Goal: Task Accomplishment & Management: Use online tool/utility

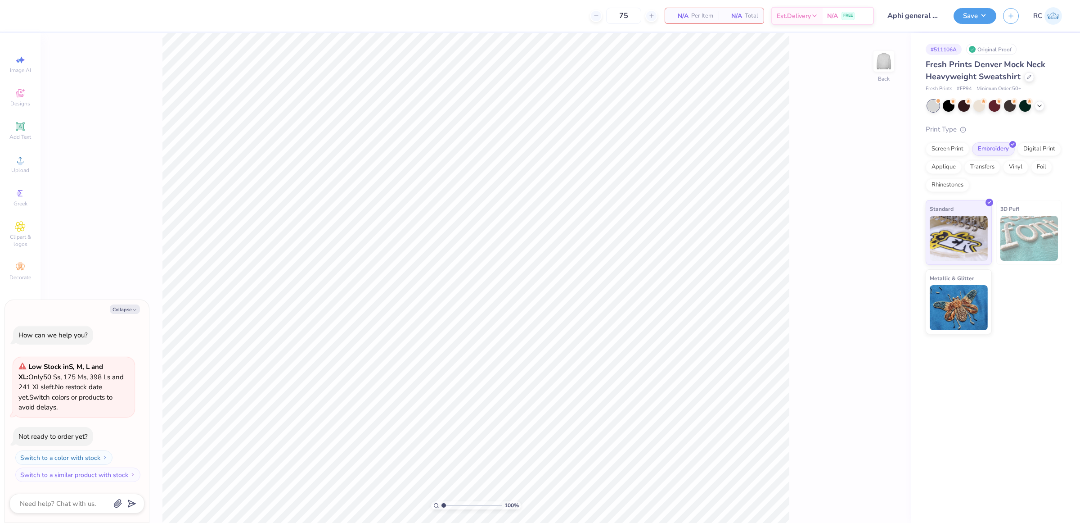
type textarea "x"
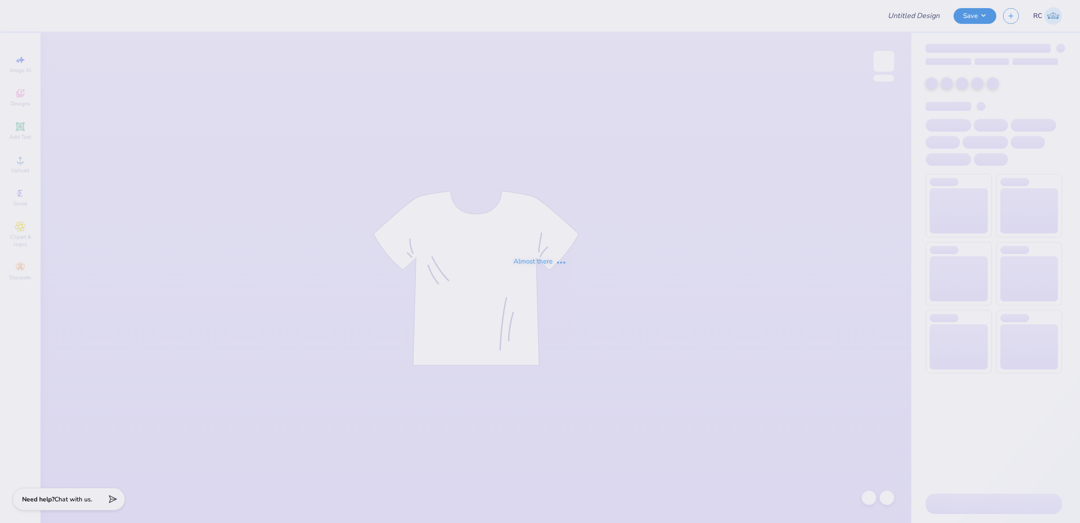
type input "Aphi general merch drop"
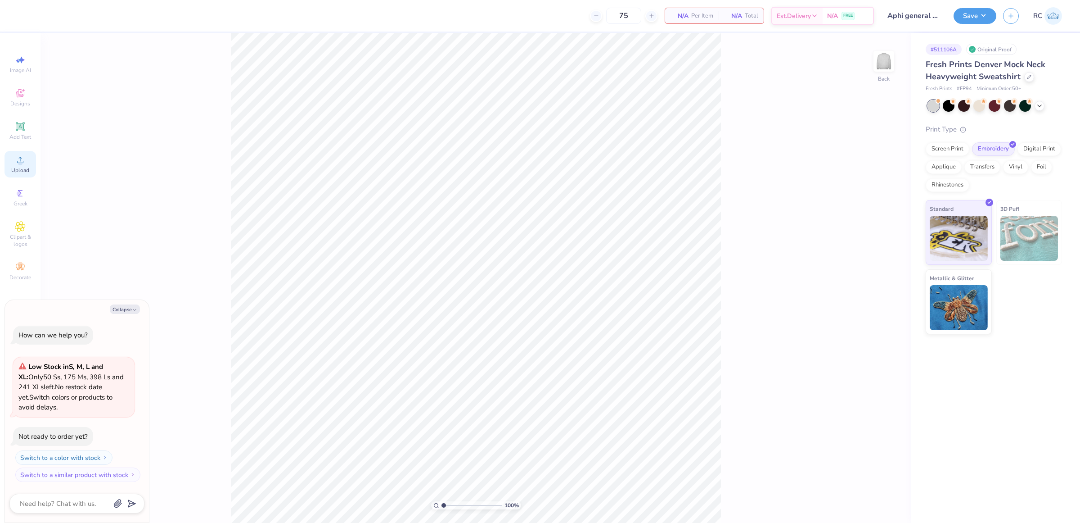
click at [20, 167] on span "Upload" at bounding box center [20, 170] width 18 height 7
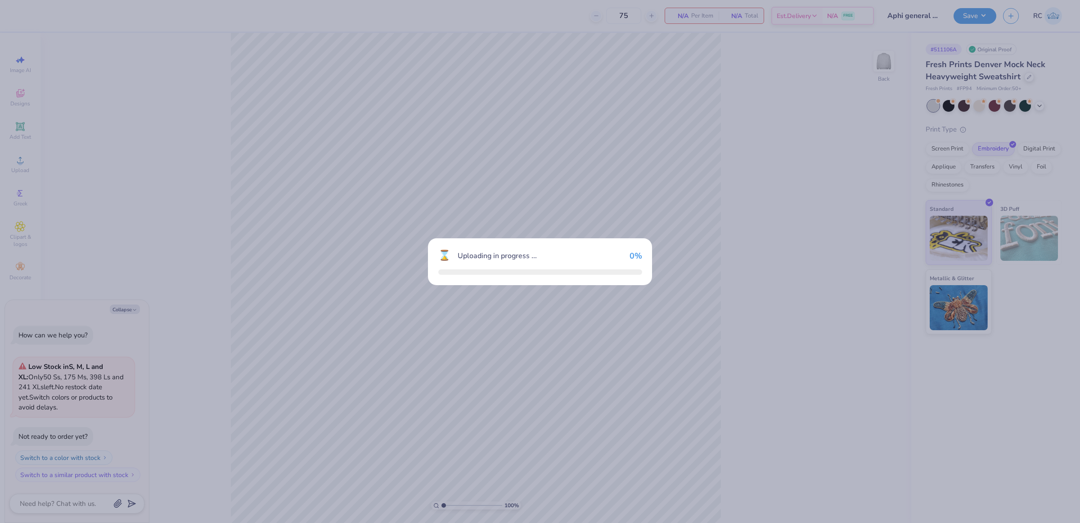
type textarea "x"
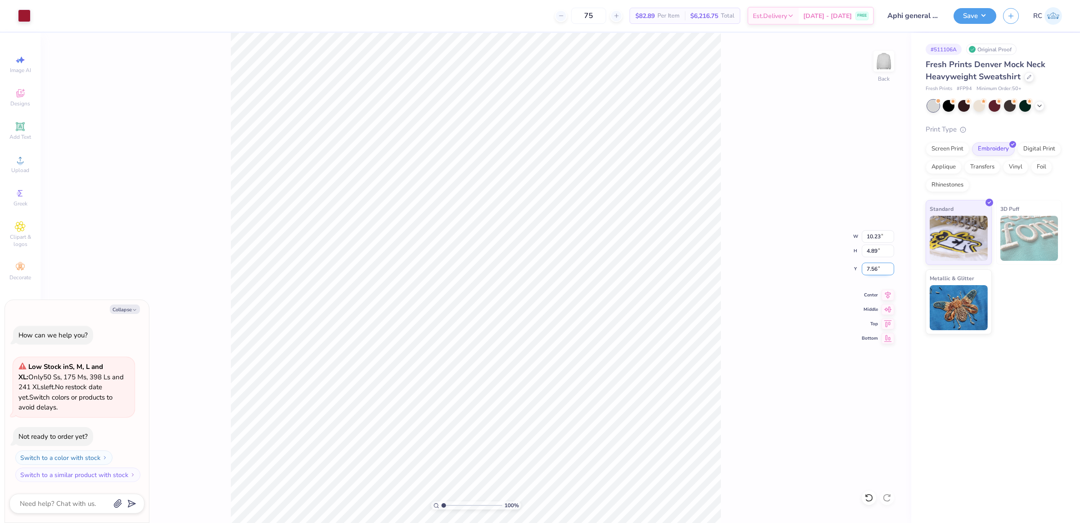
click at [882, 267] on input "7.56" at bounding box center [878, 268] width 32 height 13
type input "3"
type textarea "x"
type input "3.00"
click at [880, 232] on input "10.23" at bounding box center [878, 236] width 32 height 13
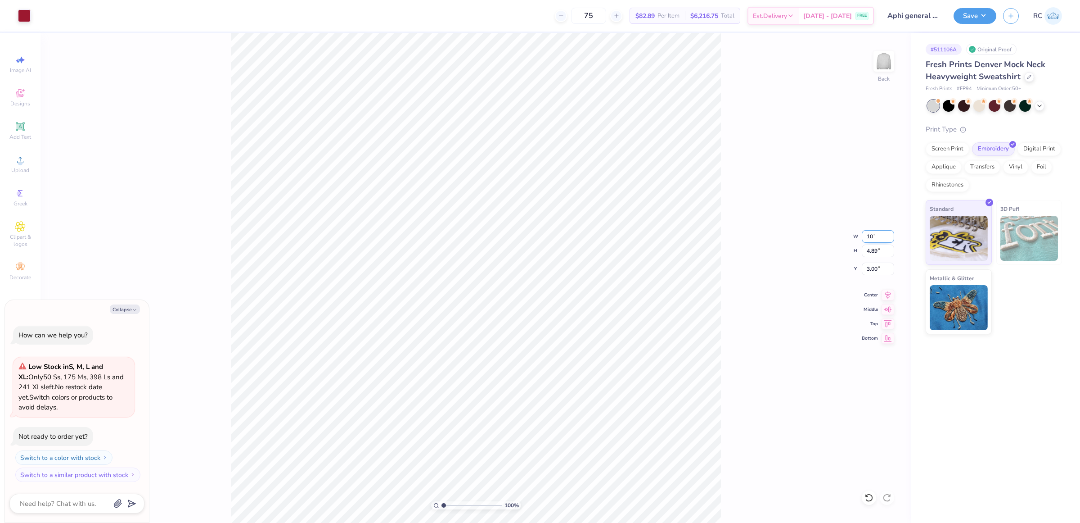
type input "10"
type textarea "x"
type input "10.00"
type input "4.78"
type input "3.06"
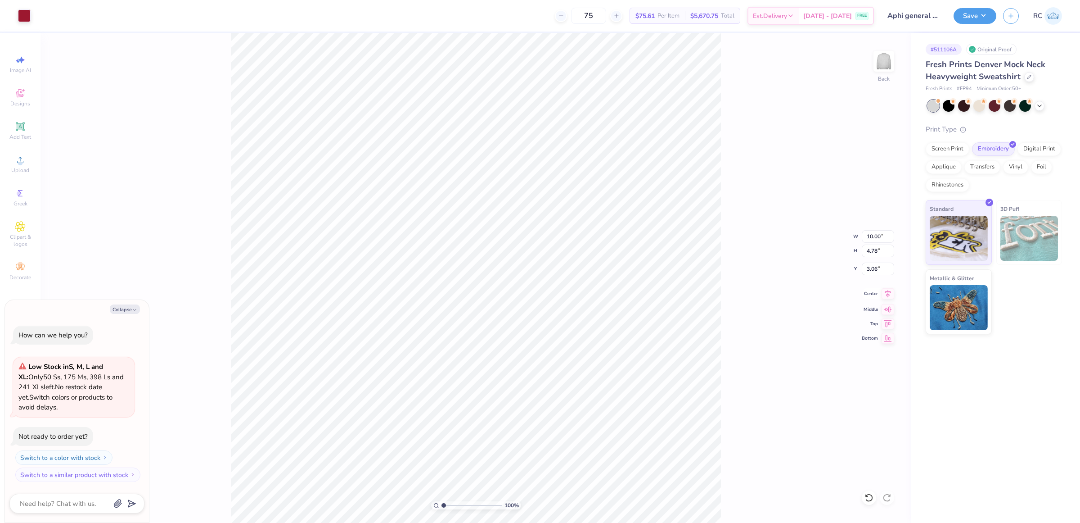
click at [890, 295] on icon at bounding box center [889, 293] width 6 height 8
type textarea "x"
click at [876, 267] on input "3.06" at bounding box center [878, 268] width 32 height 13
type input "3"
type textarea "x"
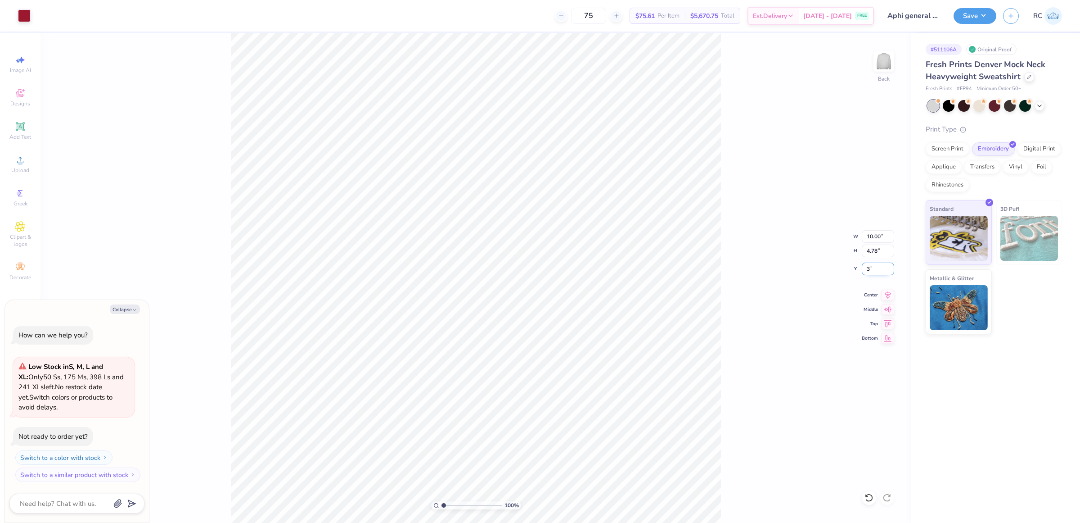
type input "3.00"
type textarea "x"
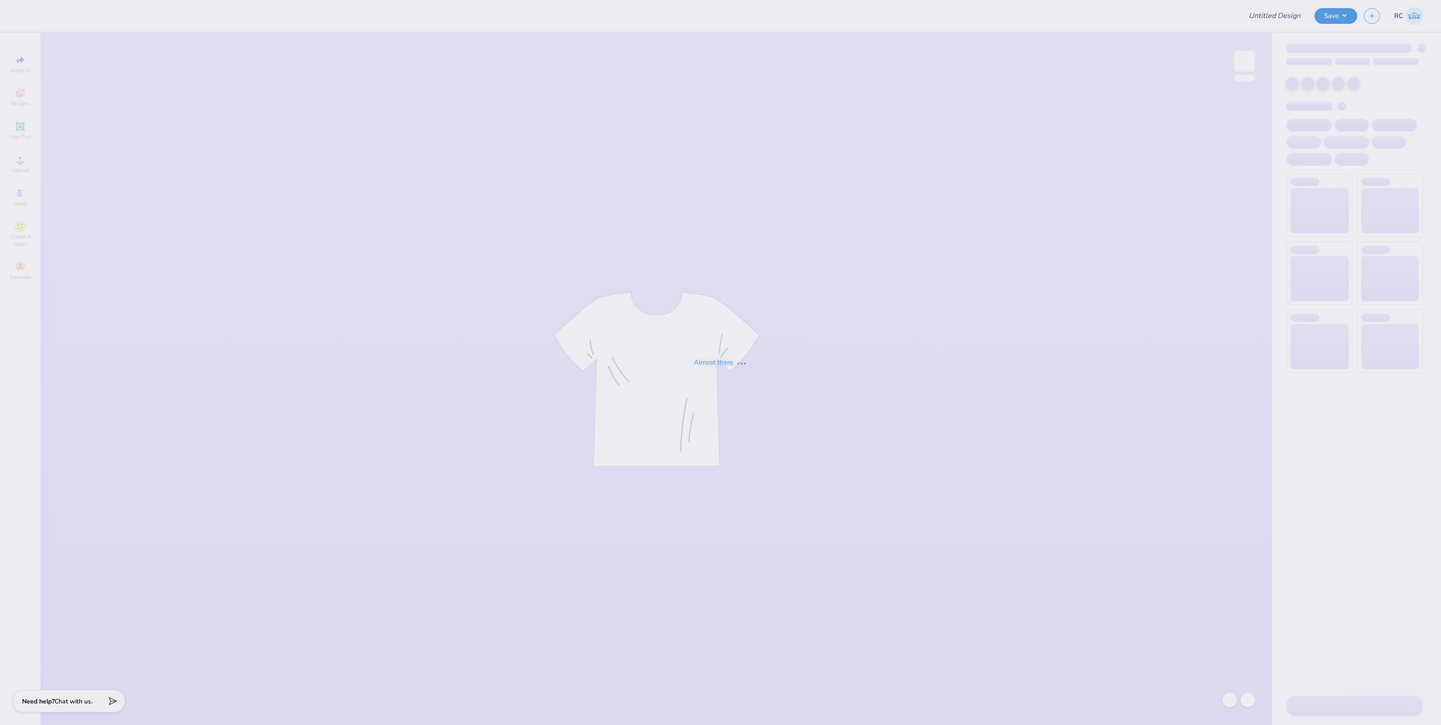
type input "Aphi general merch drop"
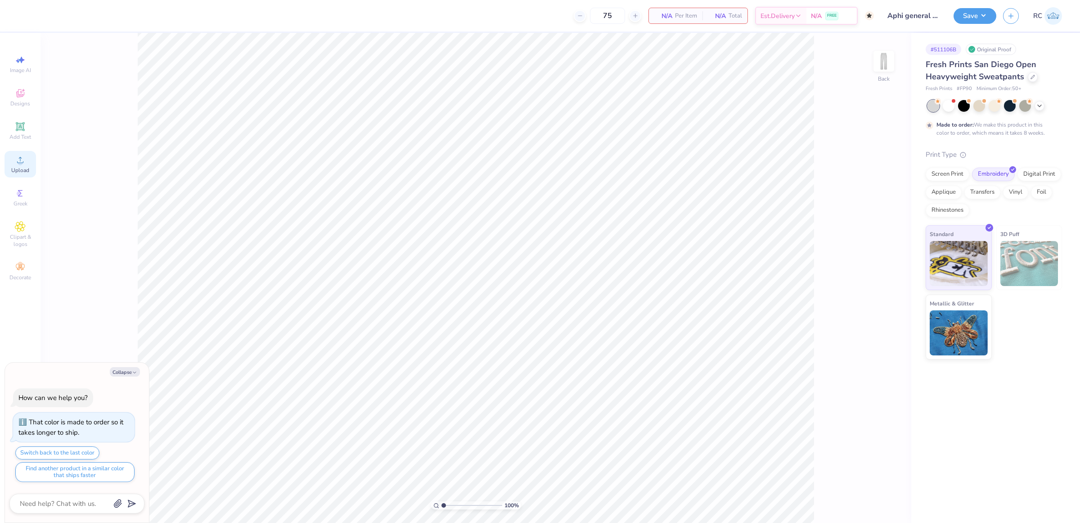
click at [22, 162] on circle at bounding box center [20, 162] width 5 height 5
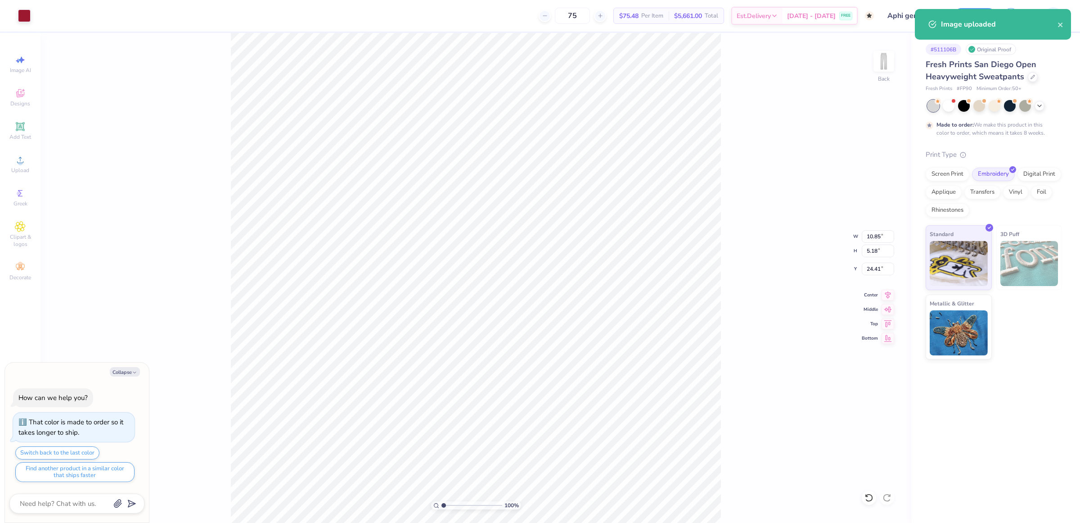
type textarea "x"
type input "2.13"
click at [875, 236] on input "10.85" at bounding box center [878, 236] width 32 height 13
type input "6"
type textarea "x"
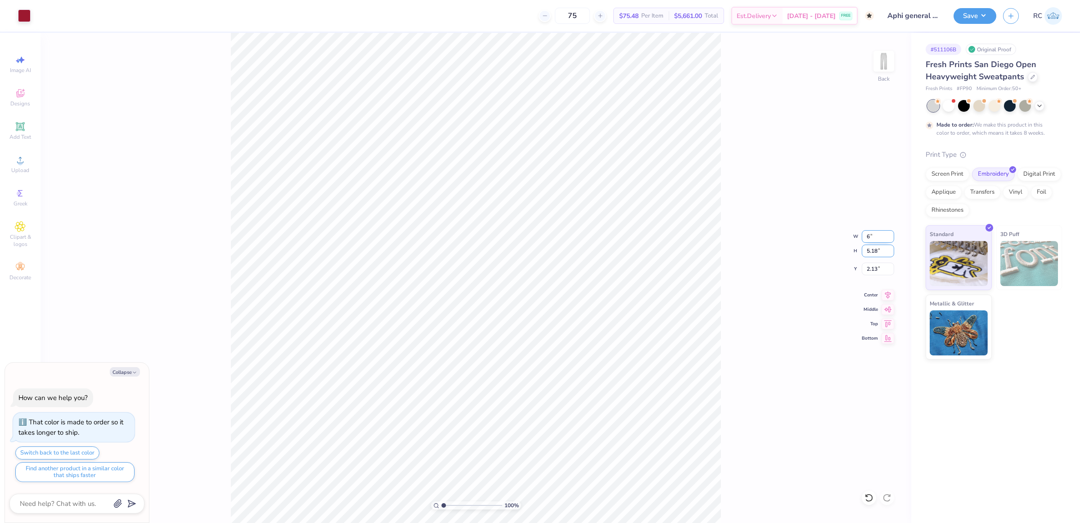
type input "6.00"
type input "2.87"
click at [885, 269] on input "3.29" at bounding box center [878, 268] width 32 height 13
type input "3"
type textarea "x"
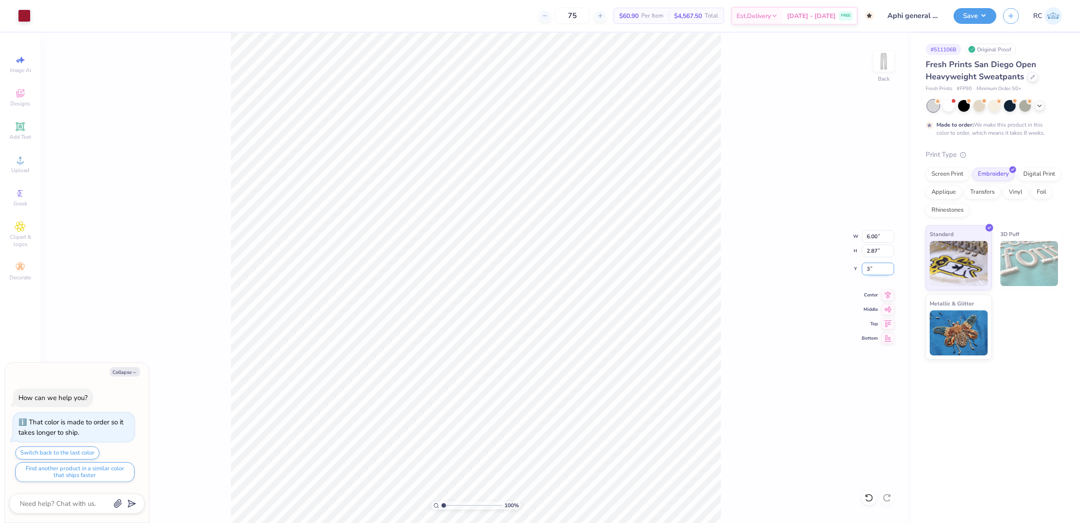
type input "3.00"
type input "1.86883024774466"
type textarea "x"
type input "1.86883024774466"
type textarea "x"
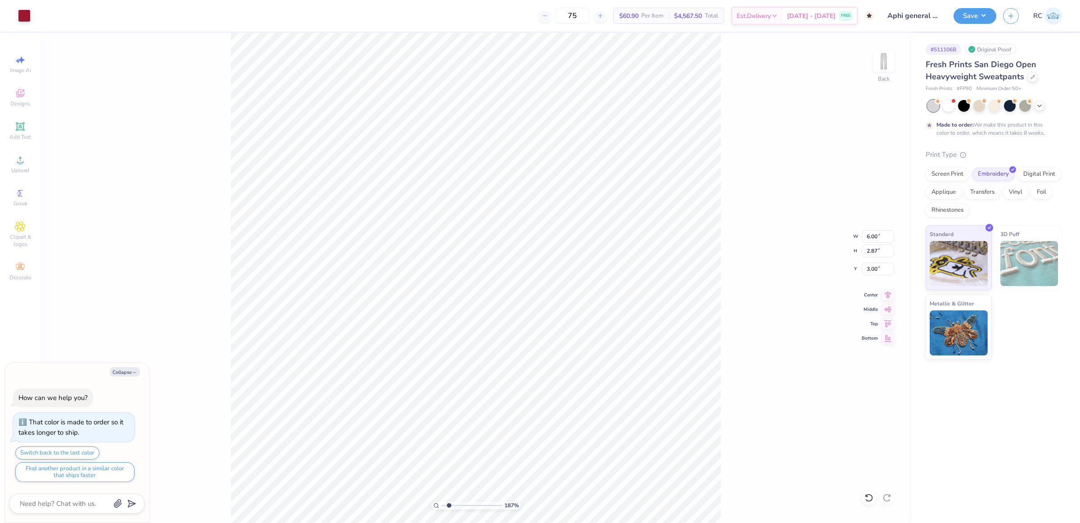
type input "1.86883024774466"
click at [877, 266] on input "6.62" at bounding box center [878, 268] width 32 height 13
type input "7"
type textarea "x"
type input "1.86883024774466"
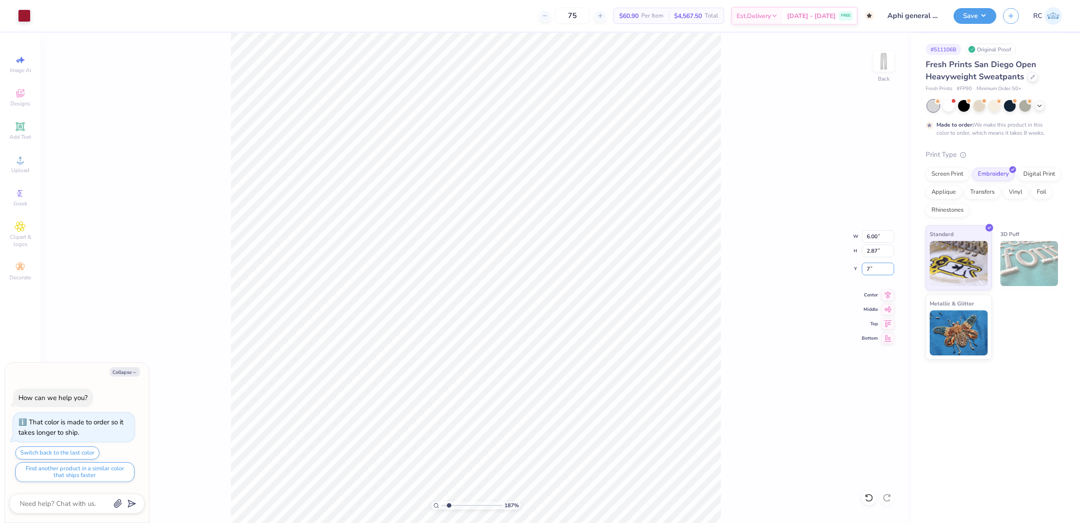
type input "7.00"
type textarea "x"
type input "1.86883024774466"
type textarea "x"
type input "1.45526442499465"
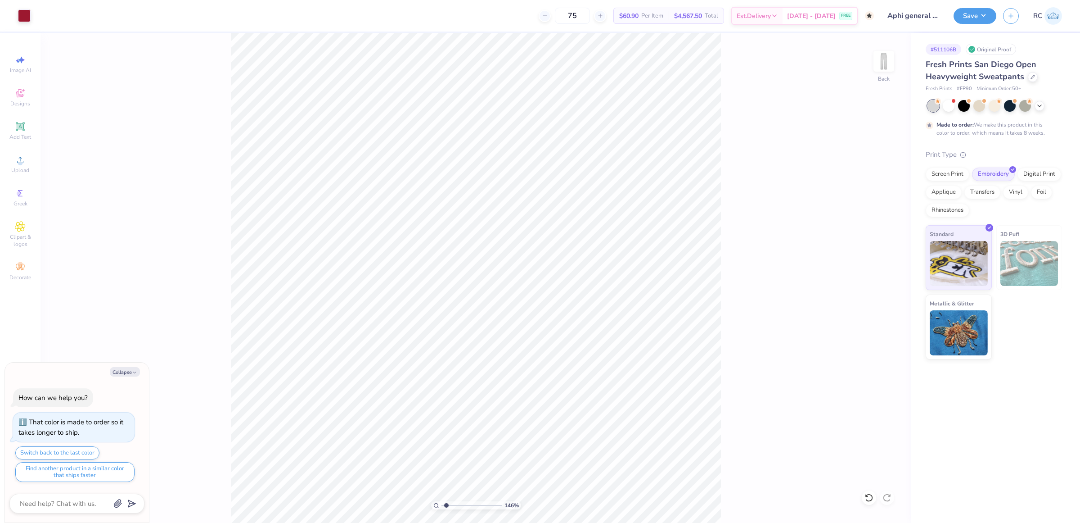
type textarea "x"
type input "1.45526442499465"
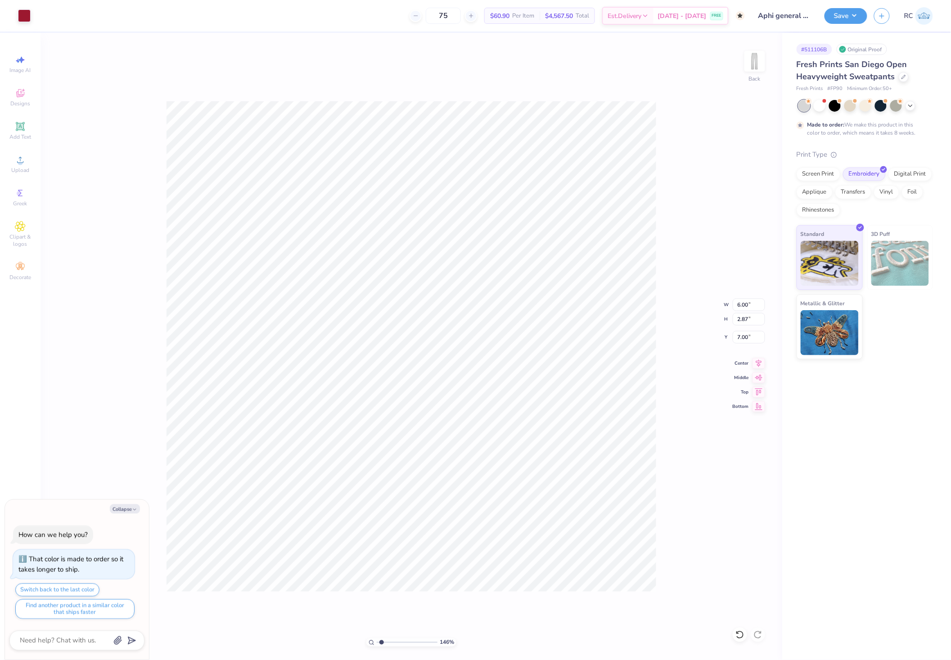
type textarea "x"
type input "1"
type textarea "x"
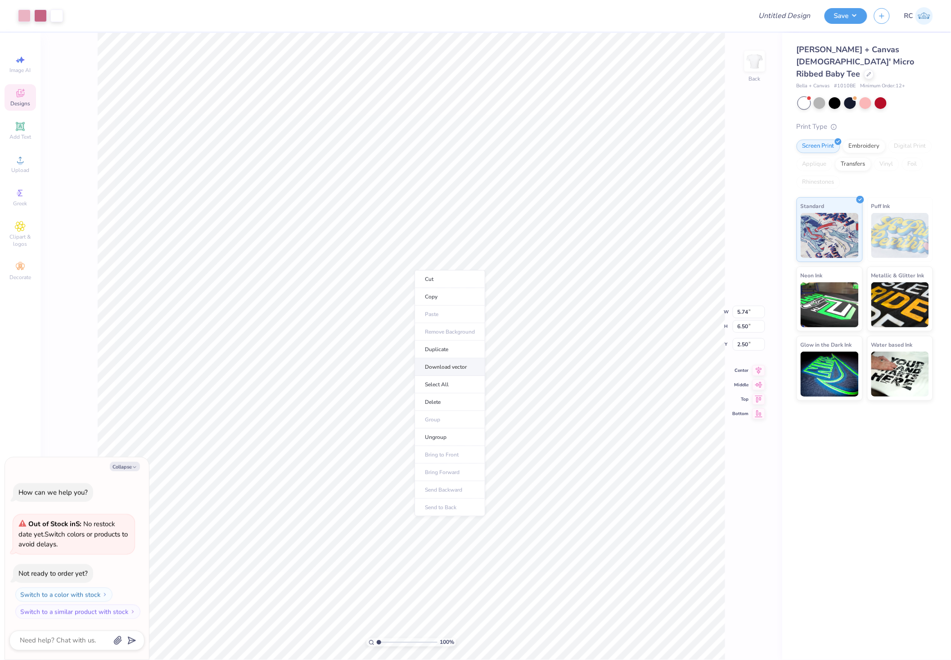
click at [461, 367] on li "Download vector" at bounding box center [450, 367] width 71 height 18
type textarea "x"
